Goal: Task Accomplishment & Management: Complete application form

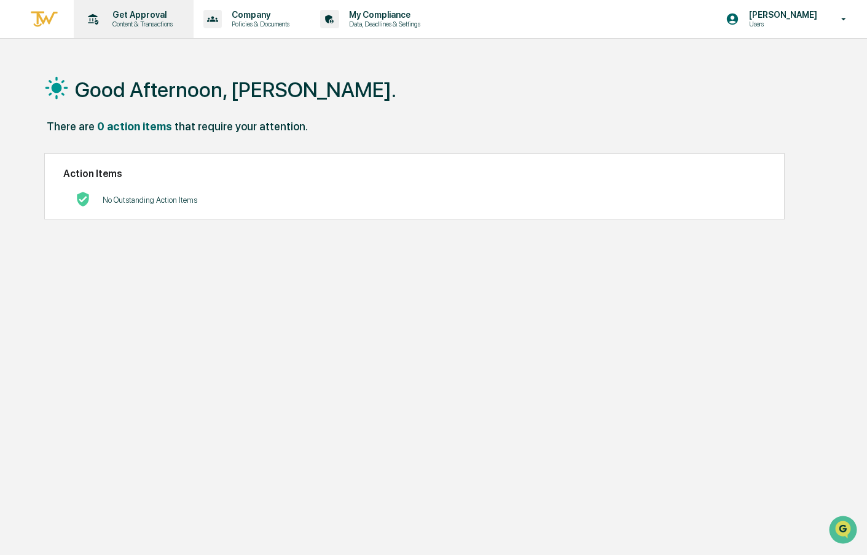
click at [141, 22] on p "Content & Transactions" at bounding box center [141, 24] width 76 height 9
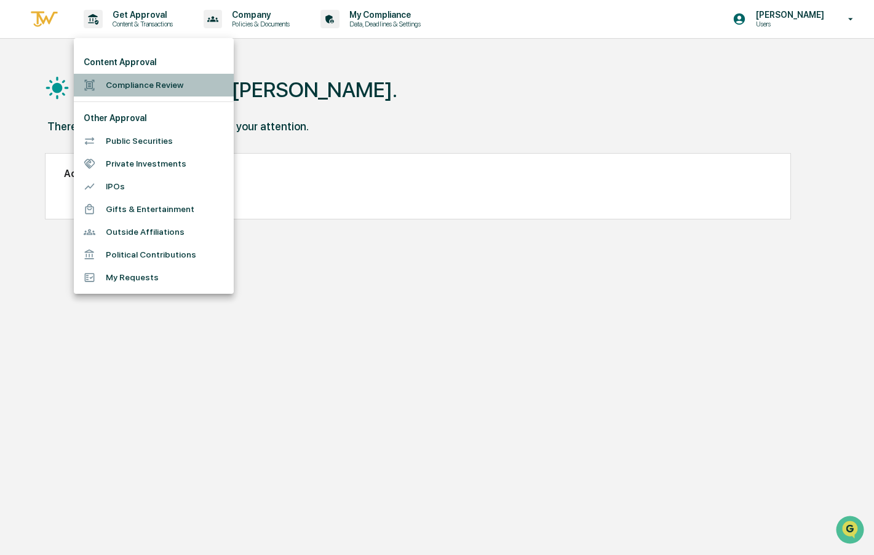
click at [121, 92] on li "Compliance Review" at bounding box center [154, 85] width 160 height 23
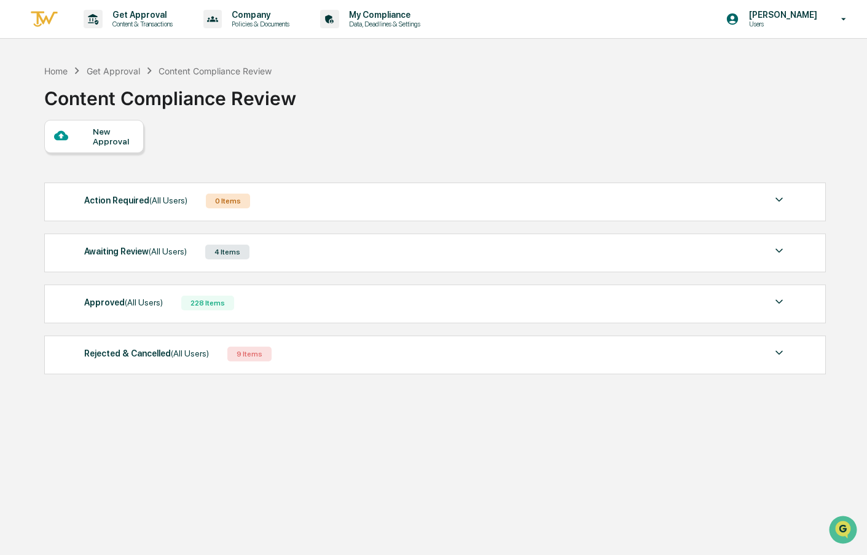
click at [116, 146] on div "New Approval" at bounding box center [94, 136] width 100 height 33
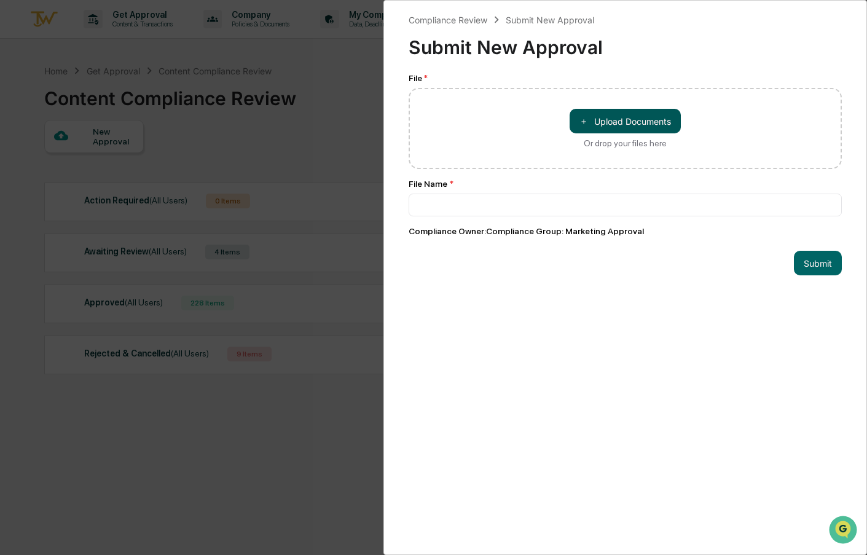
click at [610, 121] on button "＋ Upload Documents" at bounding box center [625, 121] width 111 height 25
type input "**********"
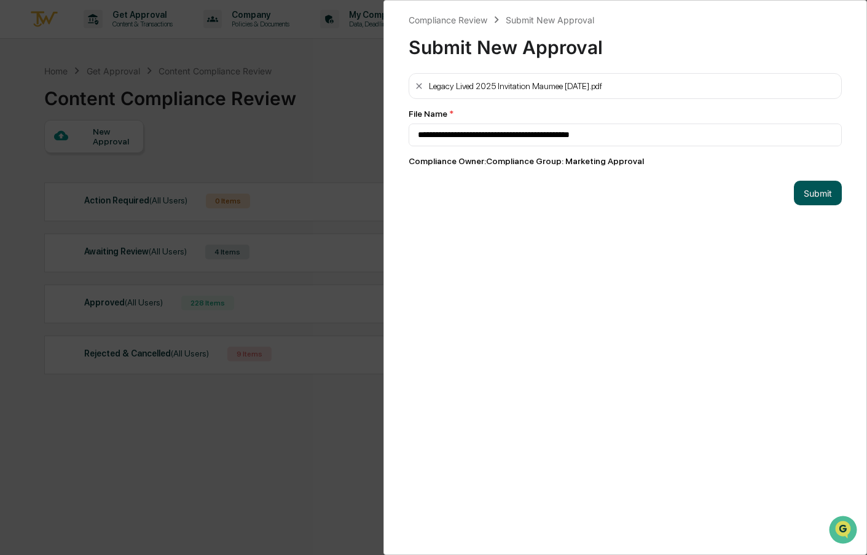
click at [812, 191] on button "Submit" at bounding box center [818, 193] width 48 height 25
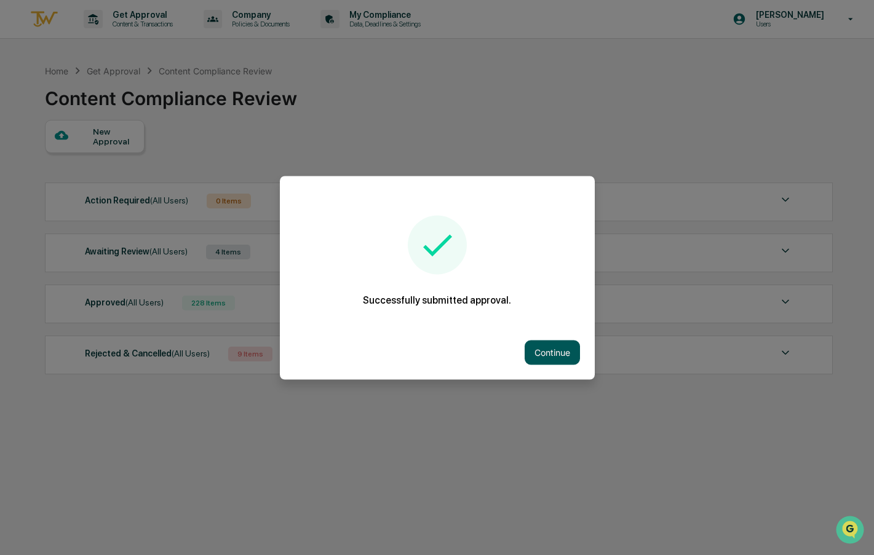
click at [550, 357] on button "Continue" at bounding box center [551, 352] width 55 height 25
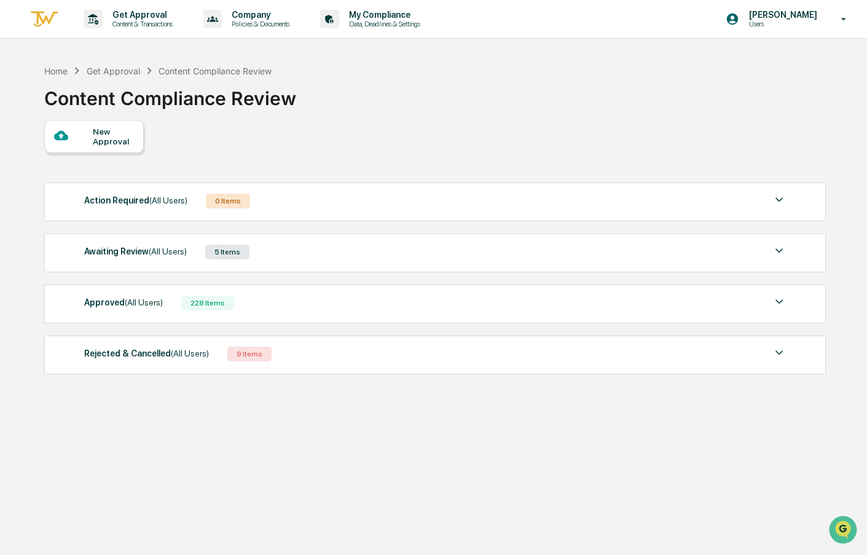
click at [424, 469] on div "Home Get Approval Content Compliance Review Content Compliance Review New Appro…" at bounding box center [435, 335] width 818 height 555
